Goal: Transaction & Acquisition: Purchase product/service

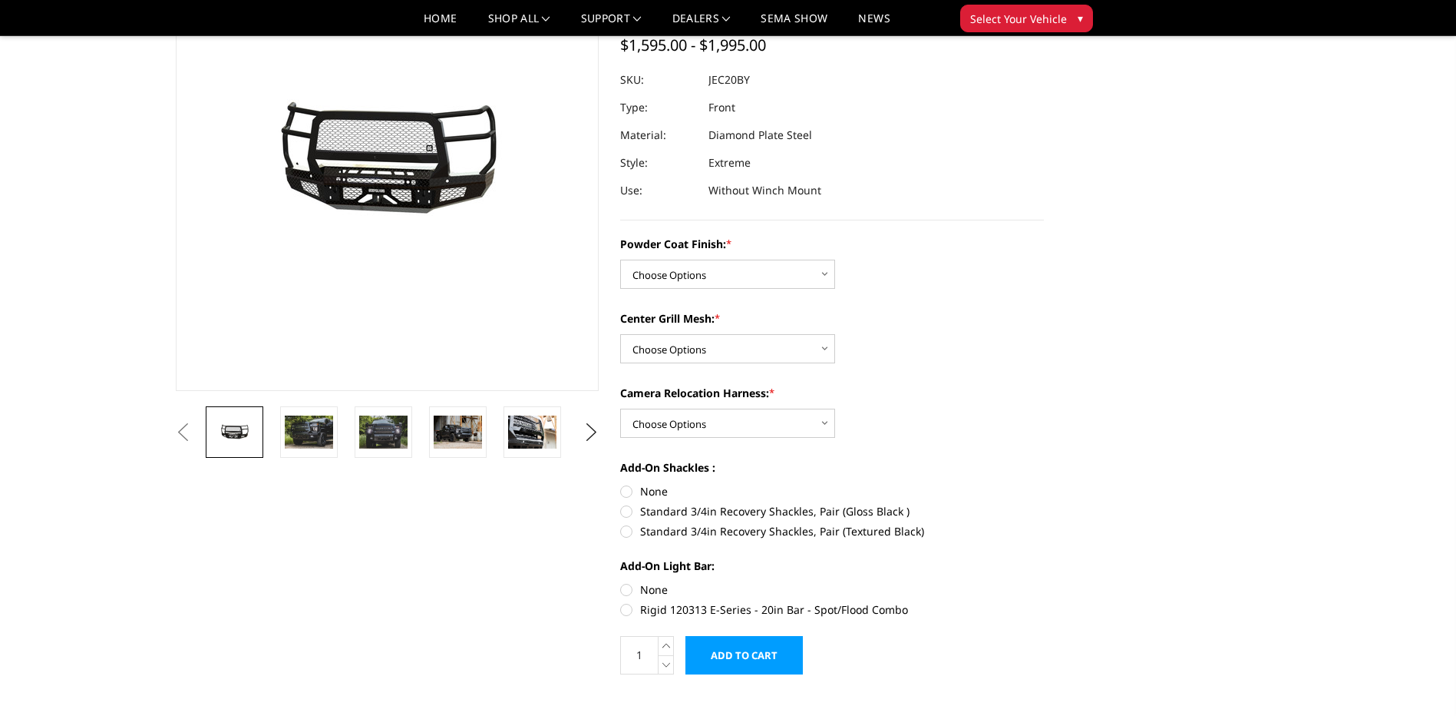
scroll to position [230, 0]
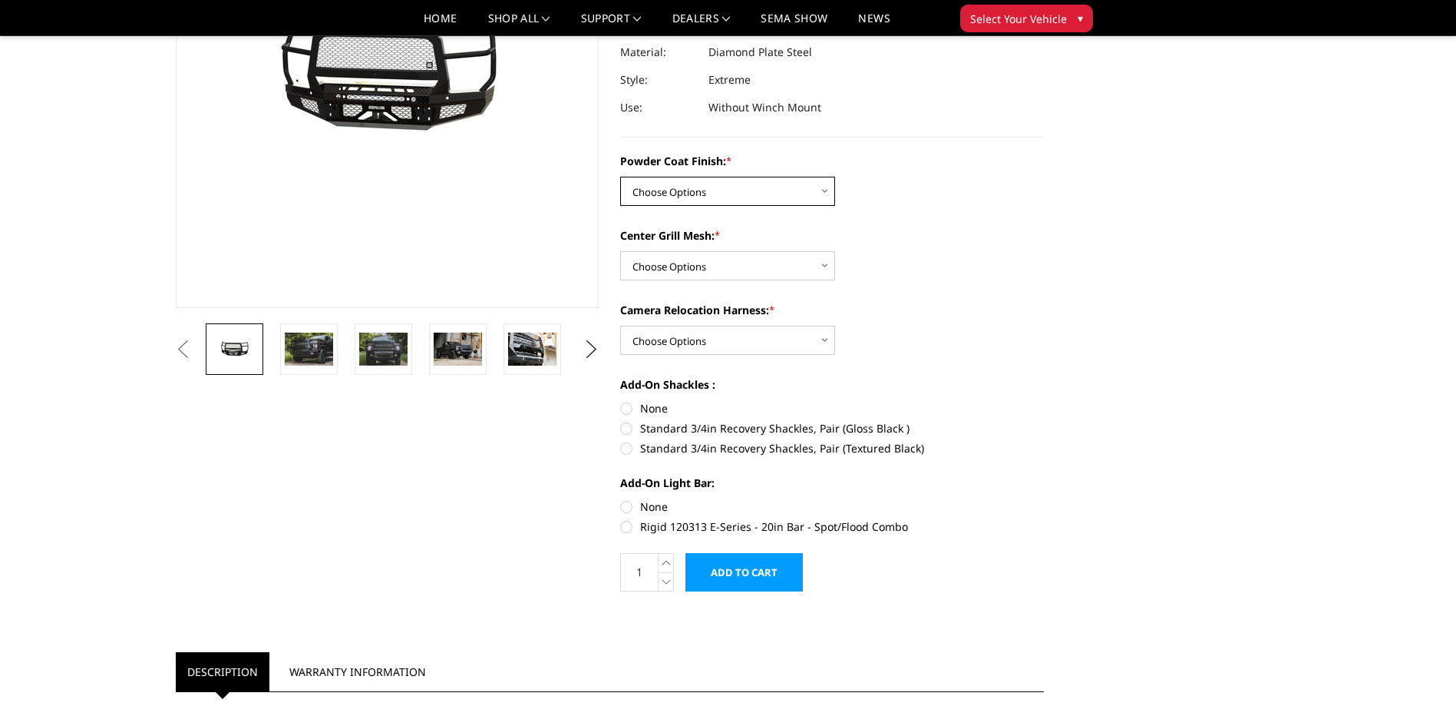
click at [822, 188] on select "Choose Options Bare Metal Gloss Black Powder Coat Textured Black Powder Coat" at bounding box center [727, 191] width 215 height 29
select select "3243"
click at [620, 177] on select "Choose Options Bare Metal Gloss Black Powder Coat Textured Black Powder Coat" at bounding box center [727, 191] width 215 height 29
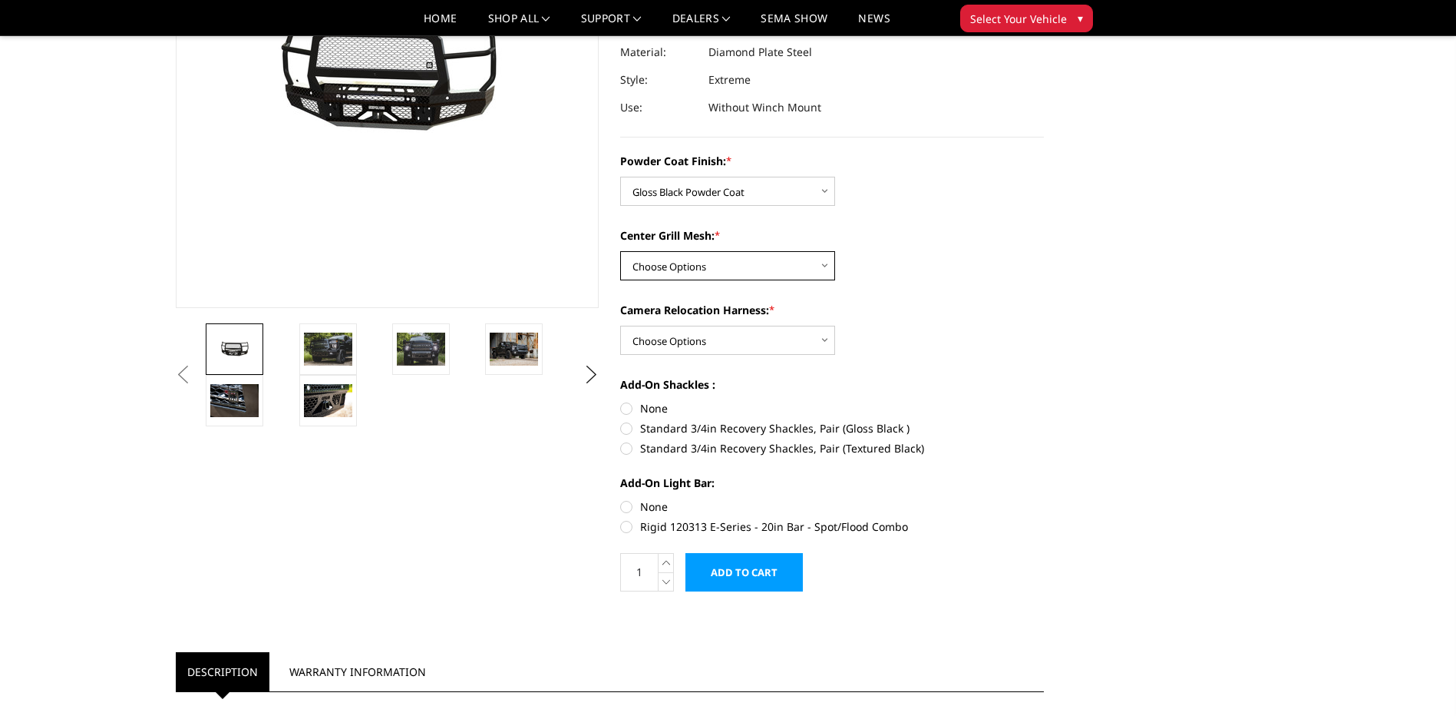
click at [824, 266] on select "Choose Options WITH Expanded Metal in Center Grill WITHOUT Expanded Metal in Ce…" at bounding box center [727, 265] width 215 height 29
select select "3246"
click at [620, 251] on select "Choose Options WITH Expanded Metal in Center Grill WITHOUT Expanded Metal in Ce…" at bounding box center [727, 265] width 215 height 29
click at [824, 339] on select "Choose Options WITH Camera Relocation Harness WITHOUT Camera Relocation Harness" at bounding box center [727, 340] width 215 height 29
select select "3248"
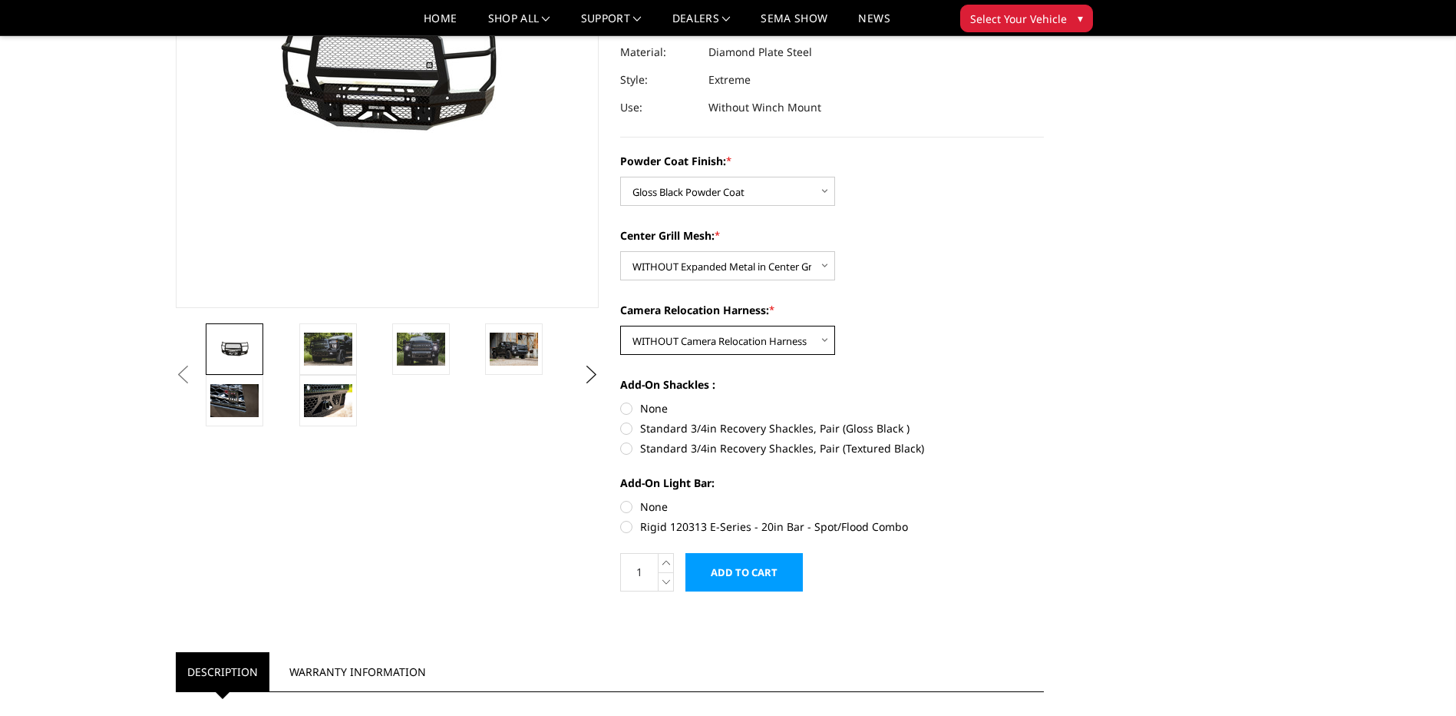
click at [620, 326] on select "Choose Options WITH Camera Relocation Harness WITHOUT Camera Relocation Harness" at bounding box center [727, 340] width 215 height 29
click at [329, 344] on img at bounding box center [328, 348] width 48 height 32
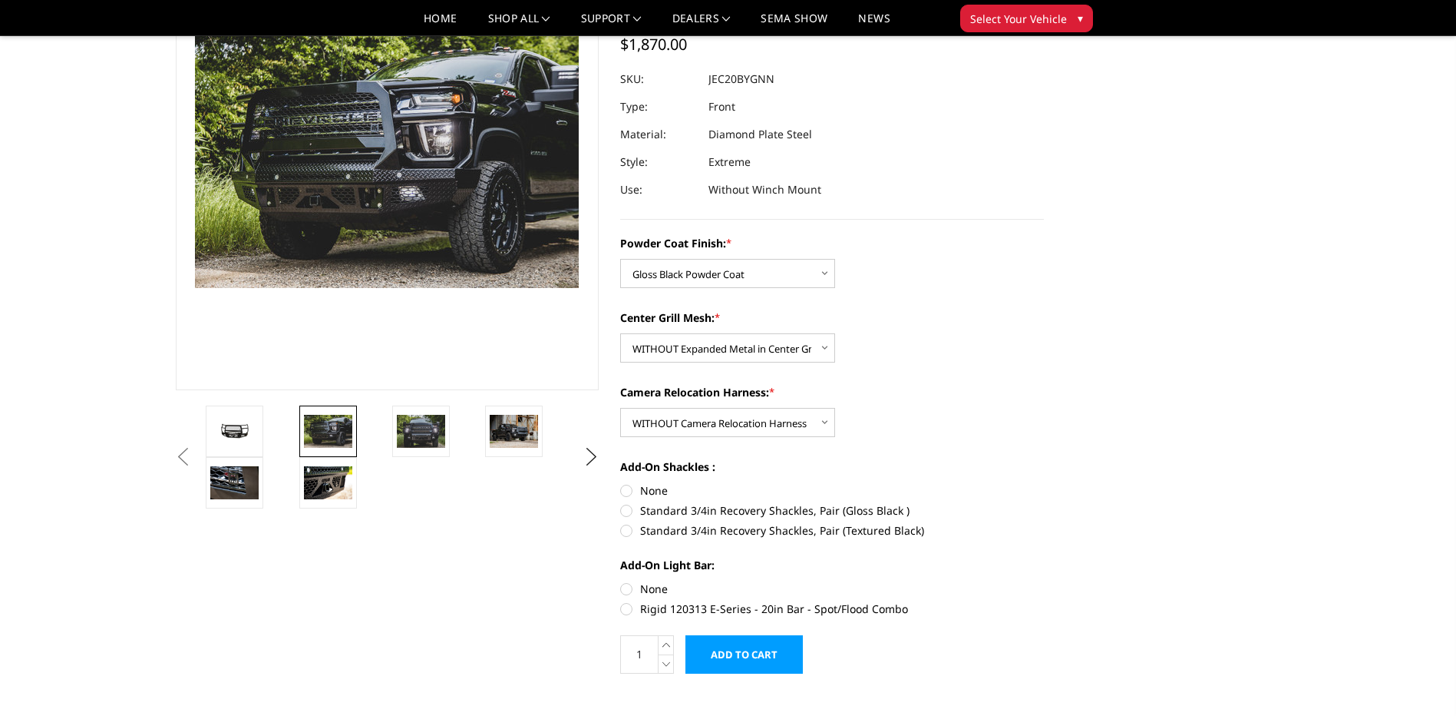
scroll to position [112, 0]
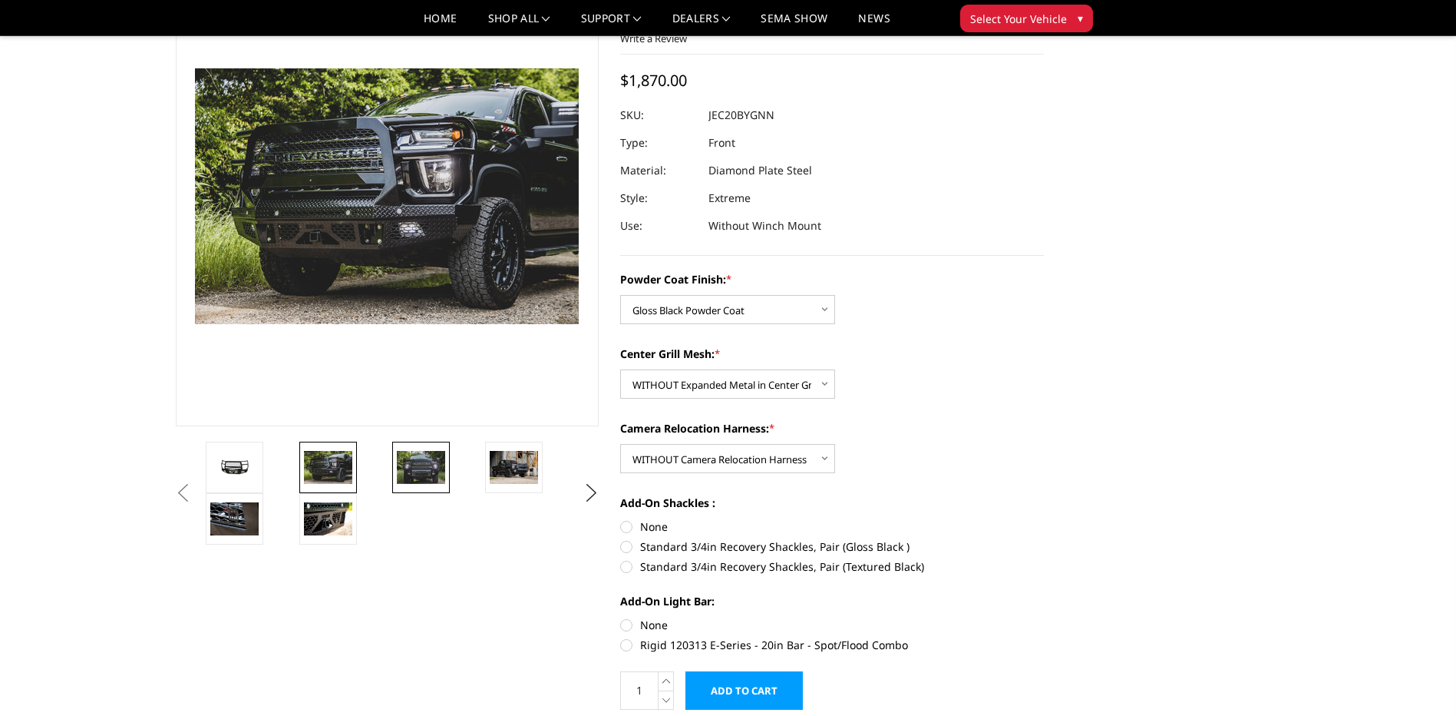
click at [424, 464] on img at bounding box center [421, 467] width 48 height 32
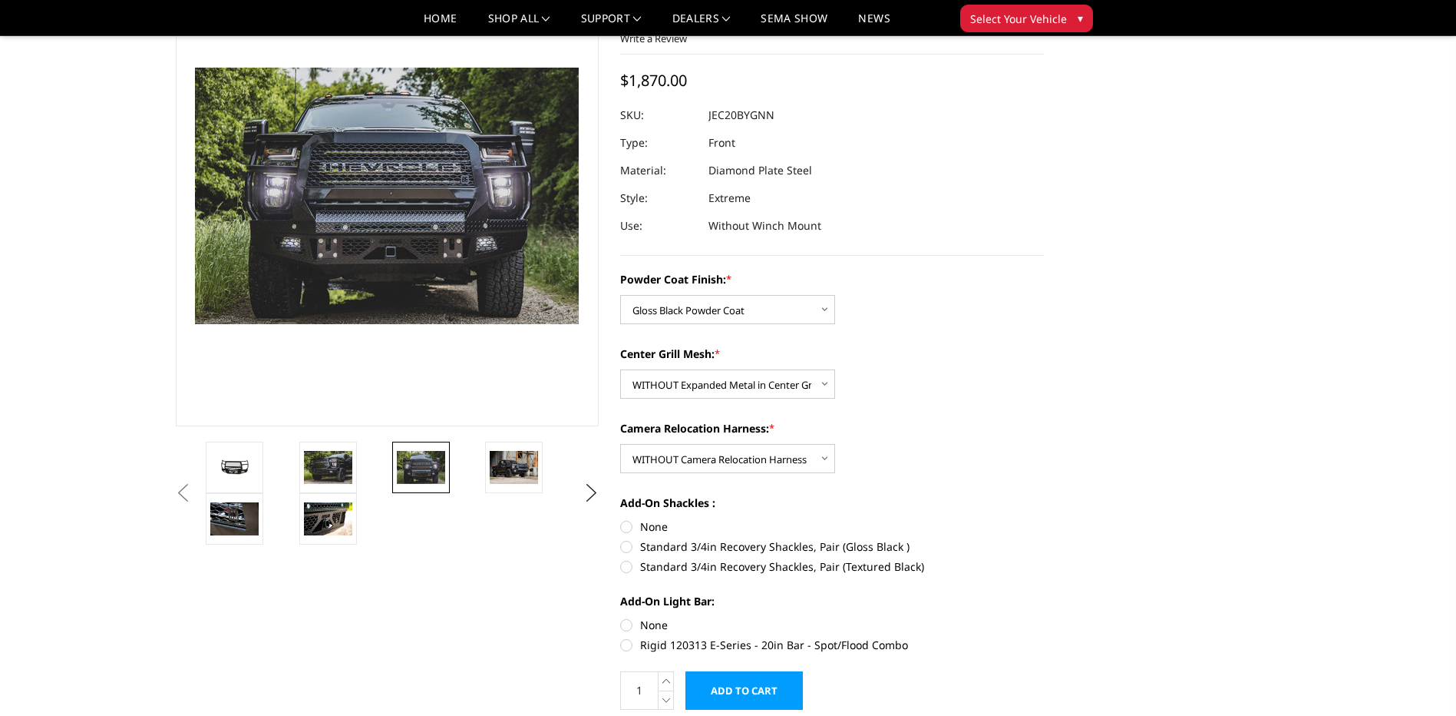
scroll to position [111, 0]
click at [328, 523] on img at bounding box center [328, 519] width 48 height 32
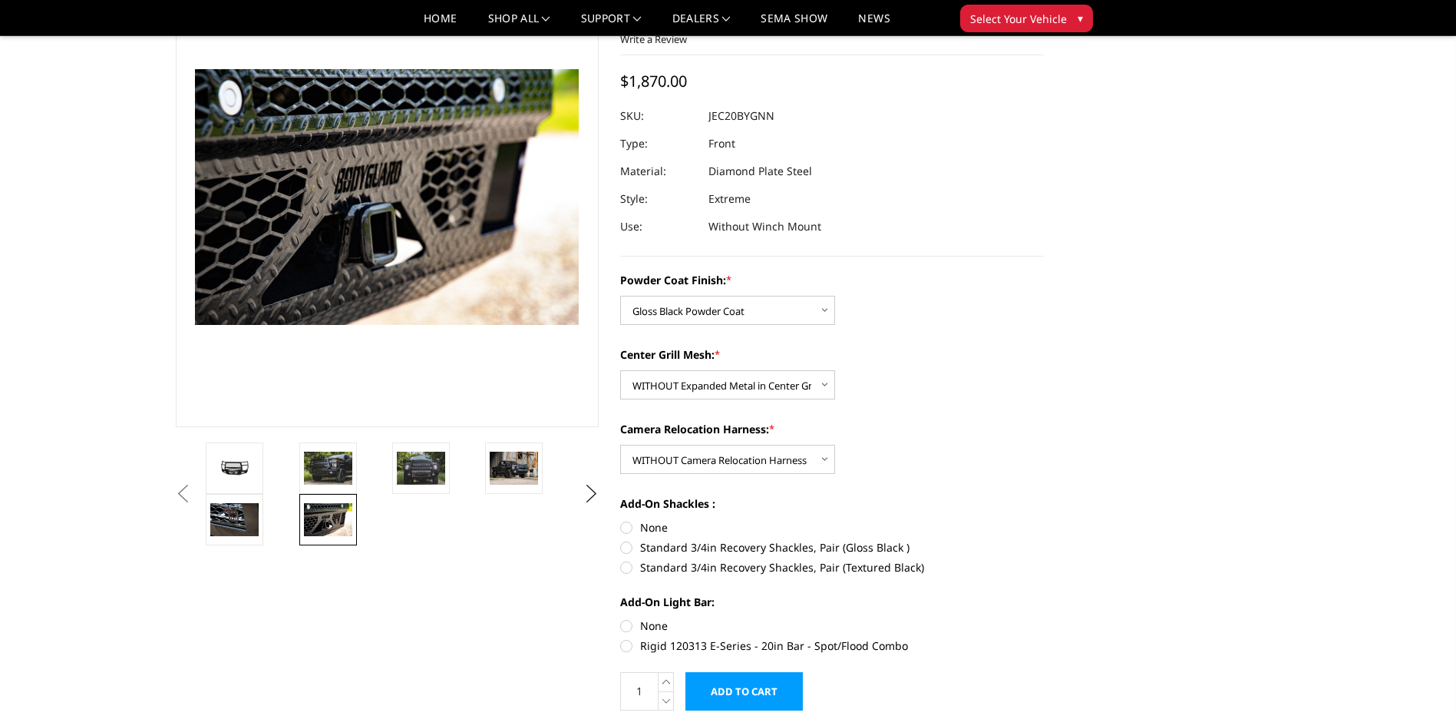
scroll to position [112, 0]
click at [232, 516] on img at bounding box center [234, 518] width 48 height 32
